Goal: Transaction & Acquisition: Purchase product/service

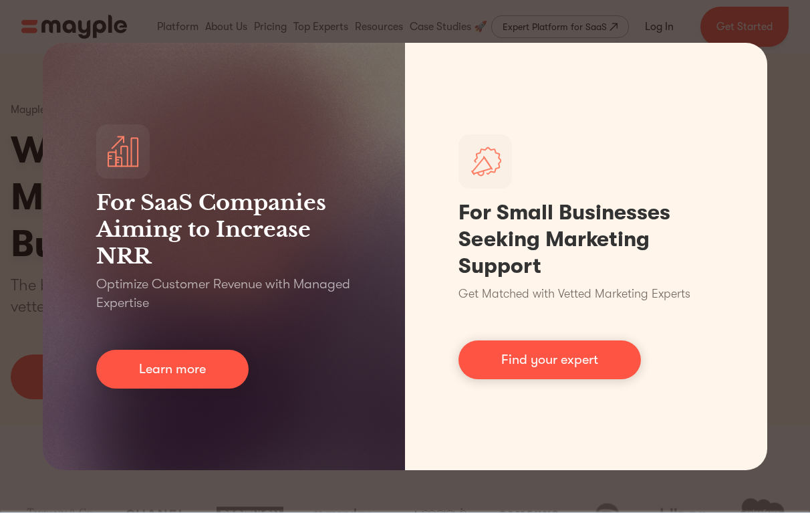
click at [784, 410] on div "For SaaS Companies Aiming to Increase NRR Optimize Customer Revenue with Manage…" at bounding box center [405, 256] width 810 height 513
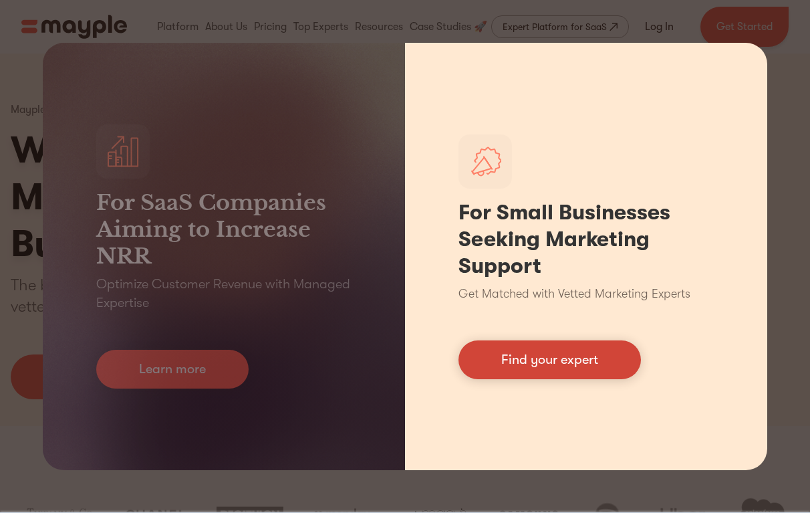
click at [534, 354] on link "Find your expert" at bounding box center [550, 359] width 183 height 39
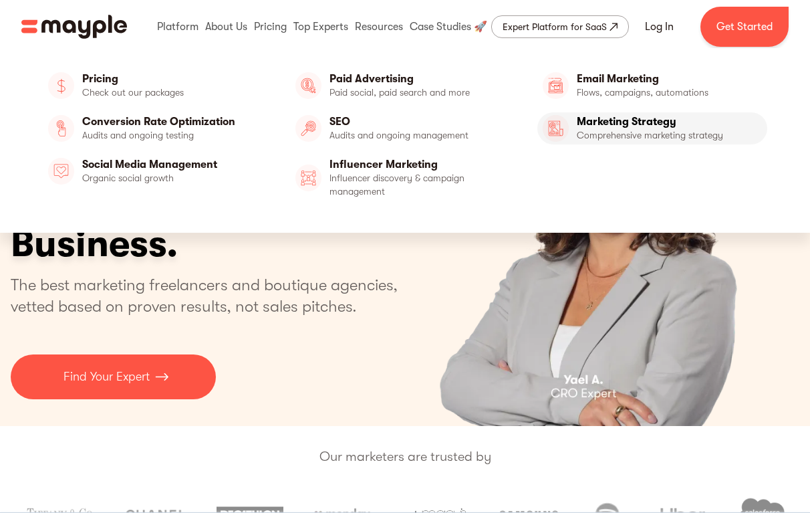
click at [592, 121] on link "Marketing Strategy" at bounding box center [653, 128] width 230 height 32
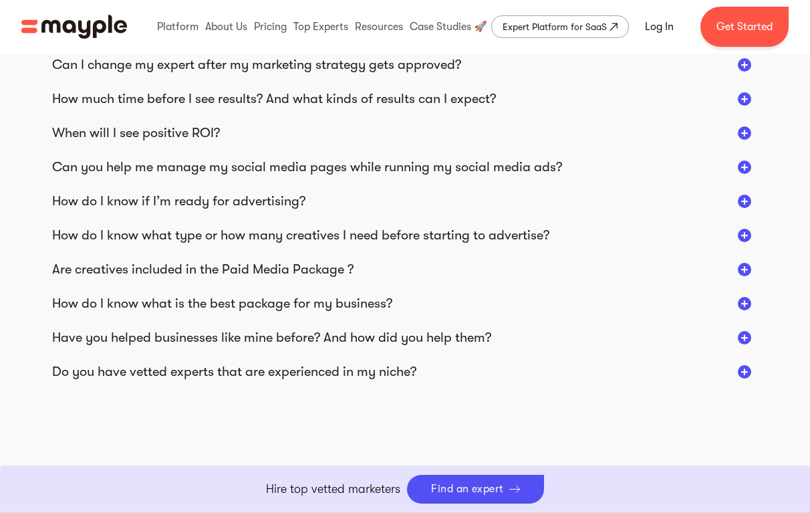
scroll to position [2768, 0]
click at [352, 486] on p "Hire top vetted marketers" at bounding box center [333, 489] width 134 height 18
click at [453, 492] on div "Find an expert" at bounding box center [467, 489] width 73 height 13
